Goal: Task Accomplishment & Management: Manage account settings

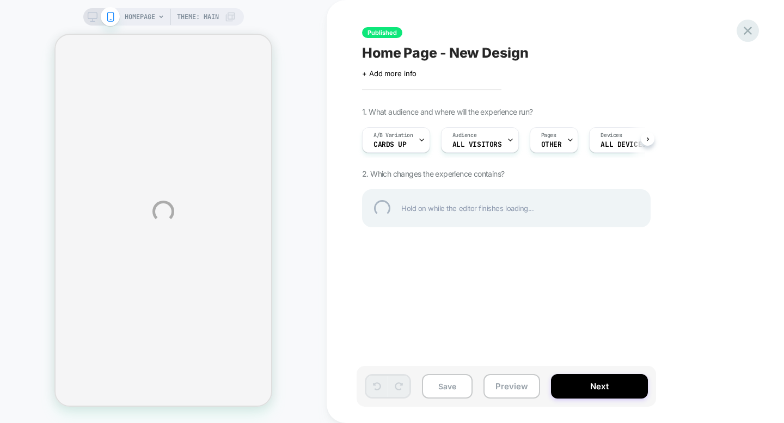
click at [749, 31] on div at bounding box center [747, 31] width 22 height 22
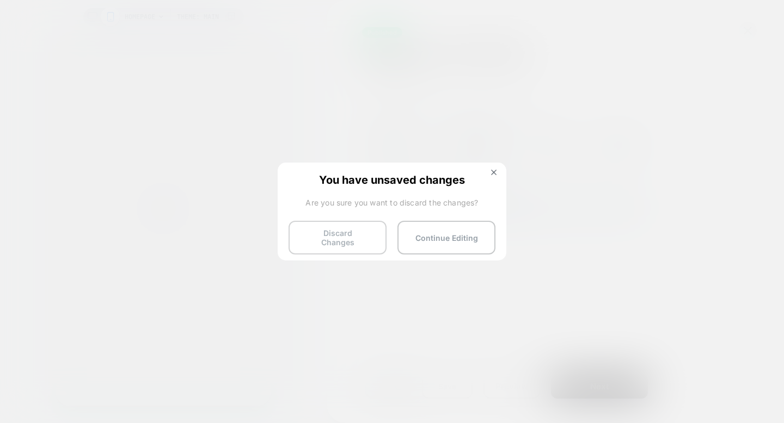
click at [360, 238] on button "Discard Changes" at bounding box center [337, 238] width 98 height 34
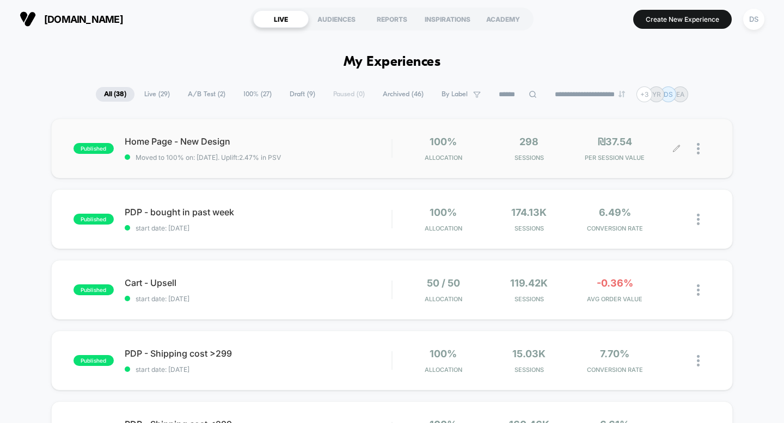
click at [673, 150] on icon at bounding box center [676, 148] width 7 height 7
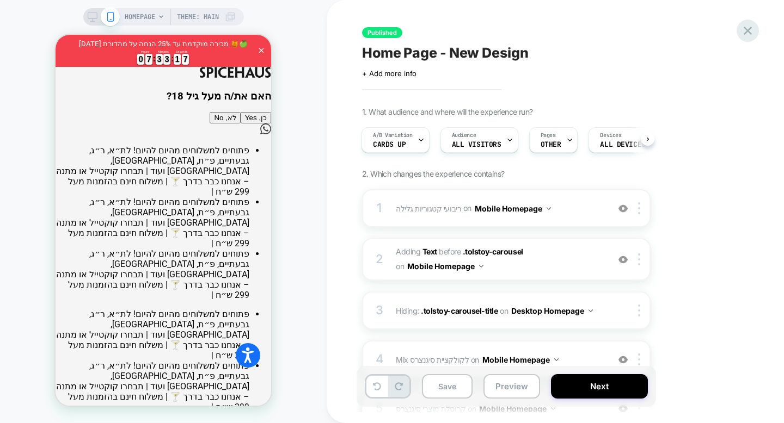
click at [749, 28] on icon at bounding box center [747, 31] width 8 height 8
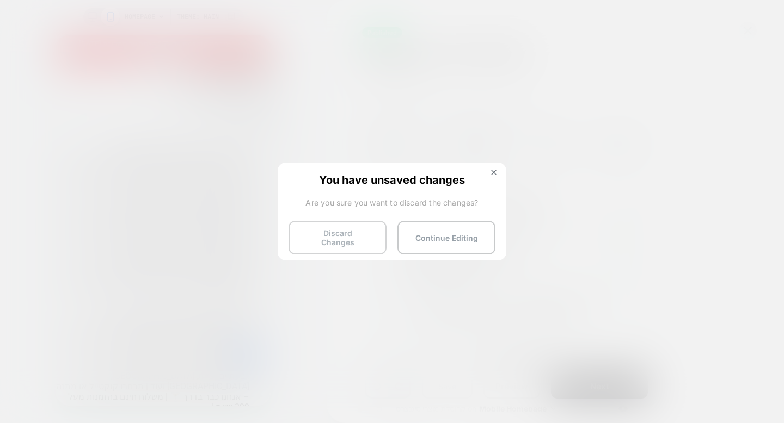
click at [353, 233] on button "Discard Changes" at bounding box center [337, 238] width 98 height 34
